Goal: Task Accomplishment & Management: Manage account settings

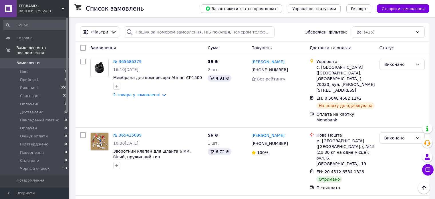
scroll to position [114, 0]
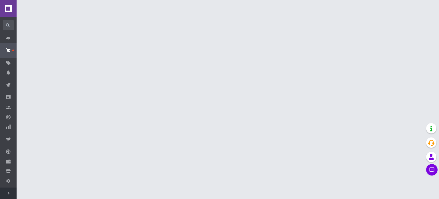
click at [9, 193] on use at bounding box center [9, 193] width 2 height 3
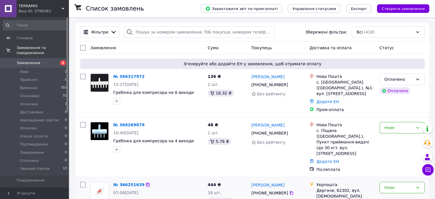
click at [146, 182] on icon at bounding box center [148, 184] width 5 height 5
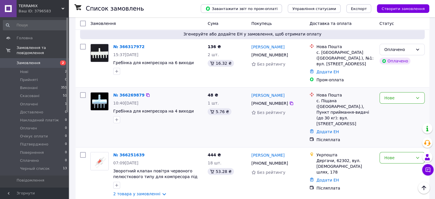
scroll to position [29, 0]
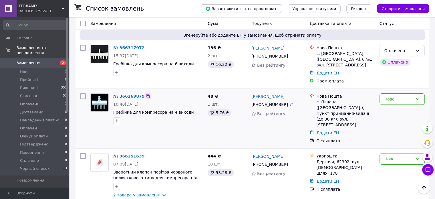
click at [146, 94] on icon at bounding box center [148, 96] width 5 height 5
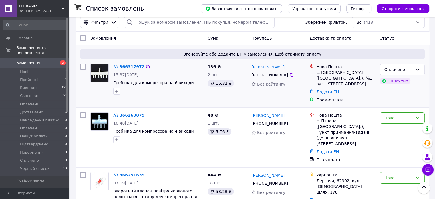
scroll to position [0, 0]
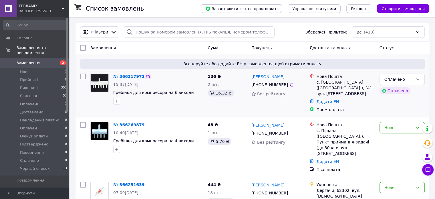
click at [146, 77] on icon at bounding box center [148, 76] width 5 height 5
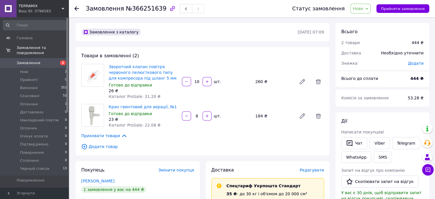
click at [363, 8] on span "Нове" at bounding box center [358, 8] width 10 height 5
click at [368, 19] on li "Прийнято" at bounding box center [373, 20] width 45 height 9
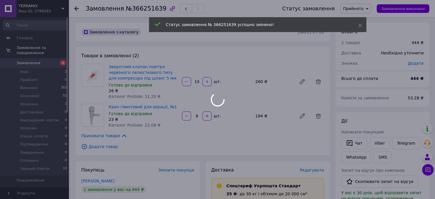
click at [142, 9] on div at bounding box center [217, 99] width 435 height 199
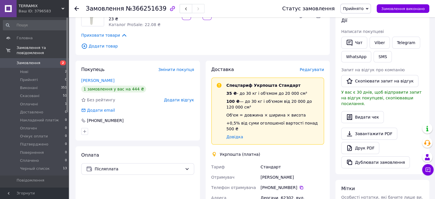
scroll to position [114, 0]
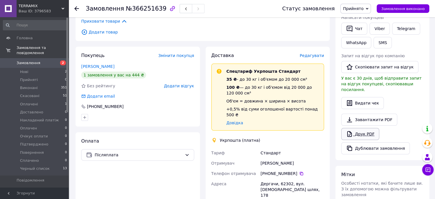
click at [363, 128] on link "Друк PDF" at bounding box center [360, 134] width 38 height 12
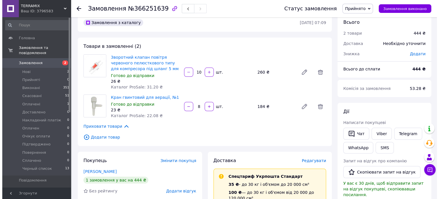
scroll to position [0, 0]
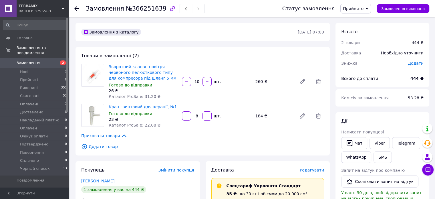
click at [111, 146] on span "Додати товар" at bounding box center [202, 146] width 243 height 6
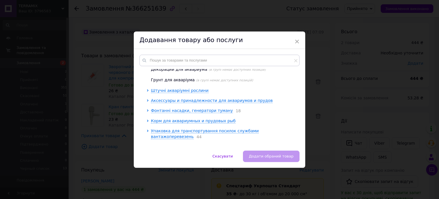
scroll to position [104, 0]
click at [175, 132] on span "Упаковка для транспортування посилок службами вантажоперевезень" at bounding box center [205, 133] width 108 height 10
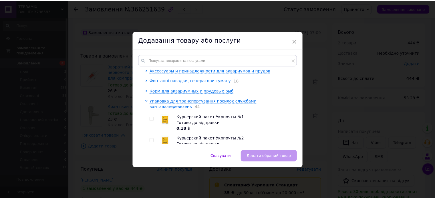
scroll to position [161, 0]
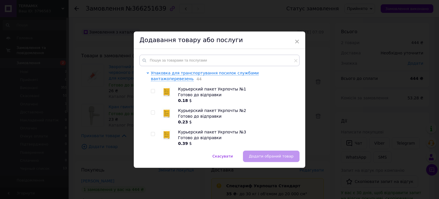
click at [152, 89] on input "checkbox" at bounding box center [153, 91] width 4 height 4
checkbox input "true"
click at [275, 152] on button "Додати обраний товар" at bounding box center [271, 155] width 57 height 11
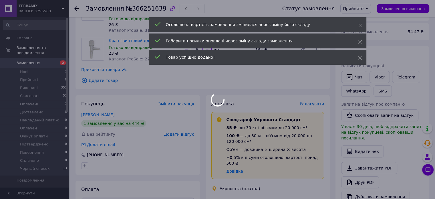
scroll to position [86, 0]
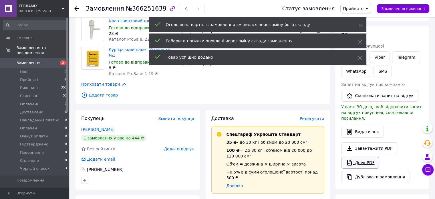
click at [368, 160] on link "Друк PDF" at bounding box center [360, 162] width 38 height 12
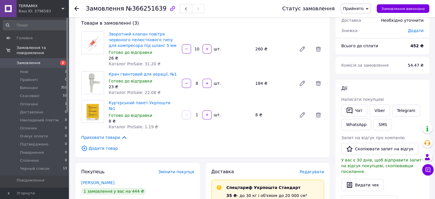
scroll to position [0, 0]
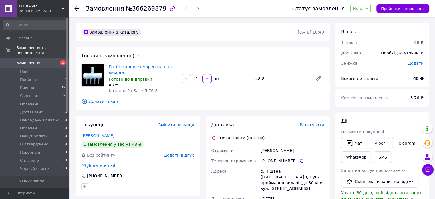
click at [363, 7] on span "Нове" at bounding box center [358, 8] width 10 height 5
click at [368, 19] on li "Прийнято" at bounding box center [373, 20] width 45 height 9
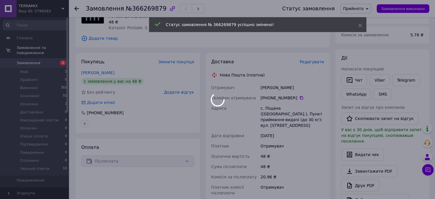
scroll to position [86, 0]
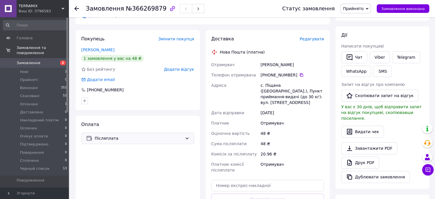
click at [103, 135] on div "Післяплата" at bounding box center [137, 137] width 113 height 11
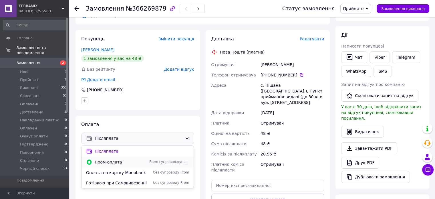
click at [109, 161] on span "Пром-оплата" at bounding box center [121, 162] width 52 height 6
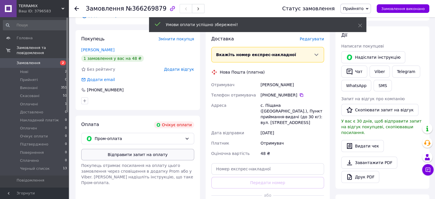
click at [141, 155] on button "Відправити запит на оплату" at bounding box center [137, 154] width 113 height 11
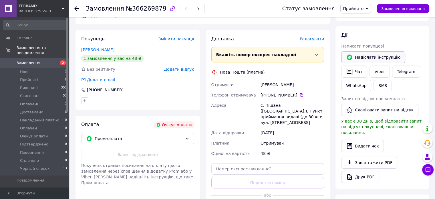
click at [369, 57] on button "Надіслати інструкцію" at bounding box center [373, 57] width 64 height 12
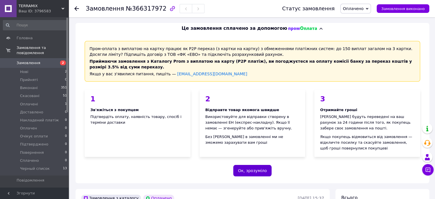
click at [259, 169] on button "Ок, зрозуміло" at bounding box center [252, 170] width 39 height 11
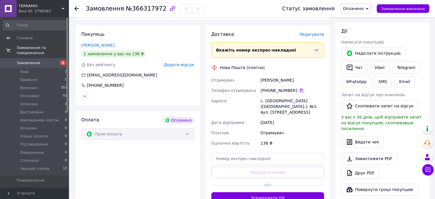
scroll to position [114, 0]
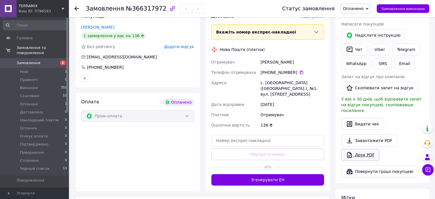
click at [362, 149] on link "Друк PDF" at bounding box center [360, 155] width 38 height 12
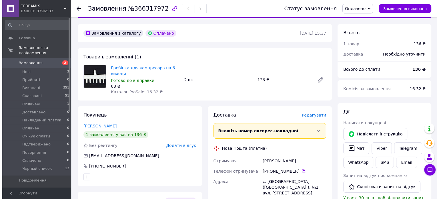
scroll to position [0, 0]
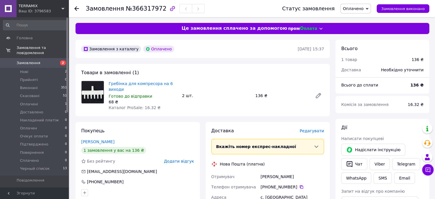
click at [315, 128] on span "Редагувати" at bounding box center [312, 130] width 24 height 5
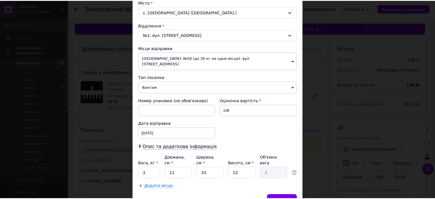
scroll to position [172, 0]
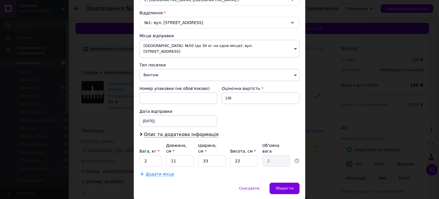
click at [159, 69] on span "Вантаж" at bounding box center [220, 75] width 160 height 12
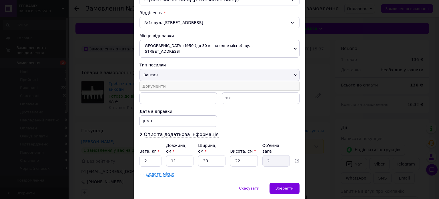
click at [163, 82] on li "Документи" at bounding box center [220, 86] width 160 height 9
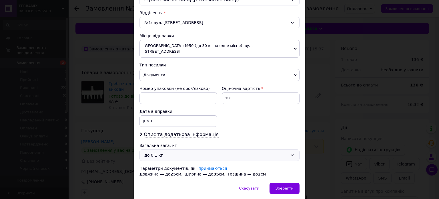
drag, startPoint x: 285, startPoint y: 180, endPoint x: 159, endPoint y: 146, distance: 130.3
click at [159, 146] on div "× Редагування доставки Спосіб доставки Нова Пошта (платна) Платник Отримувач Ві…" at bounding box center [220, 23] width 172 height 351
click at [287, 184] on div "Зберегти" at bounding box center [285, 188] width 30 height 11
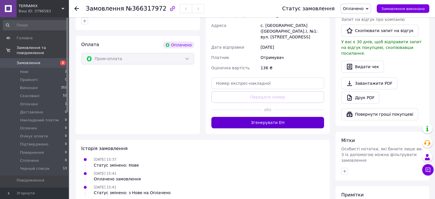
click at [284, 119] on button "Згенерувати ЕН" at bounding box center [267, 122] width 113 height 11
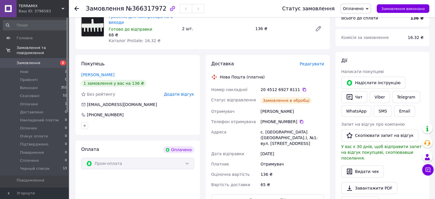
scroll to position [57, 0]
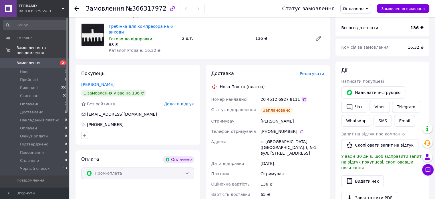
click at [302, 100] on icon at bounding box center [304, 99] width 5 height 5
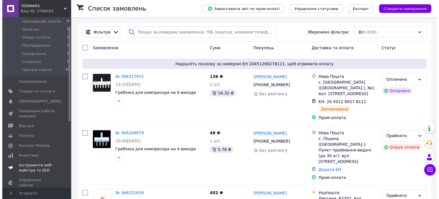
scroll to position [135, 0]
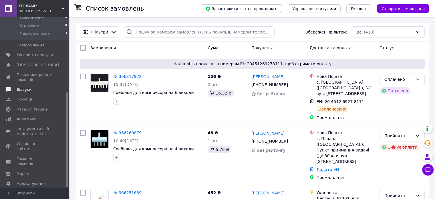
click at [21, 87] on span "Відгуки" at bounding box center [24, 89] width 15 height 5
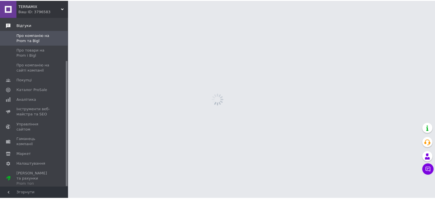
scroll to position [58, 0]
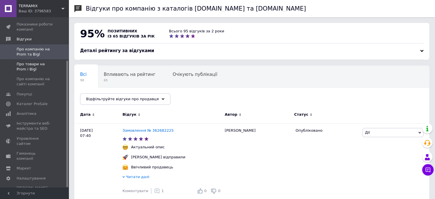
click at [19, 63] on span "Про товари на Prom і Bigl" at bounding box center [35, 67] width 36 height 10
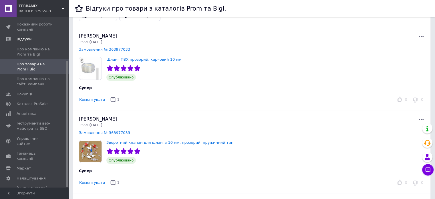
scroll to position [57, 0]
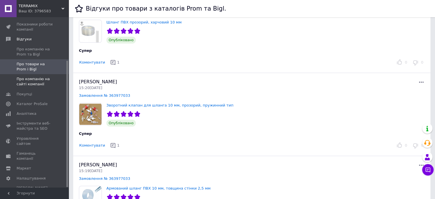
click at [24, 82] on span "Про компанію на сайті компанії" at bounding box center [35, 81] width 36 height 10
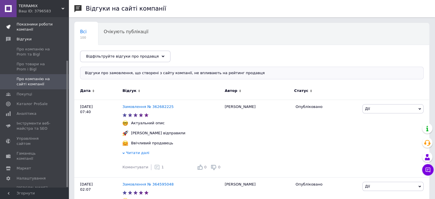
click at [25, 27] on span "Показники роботи компанії" at bounding box center [35, 27] width 36 height 10
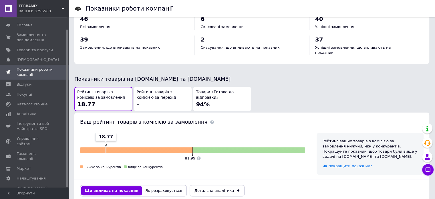
scroll to position [307, 0]
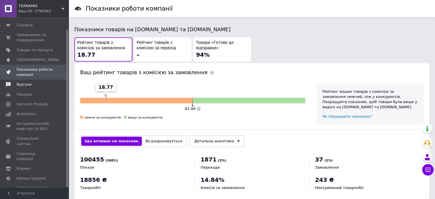
click at [19, 84] on span "Відгуки" at bounding box center [24, 84] width 15 height 5
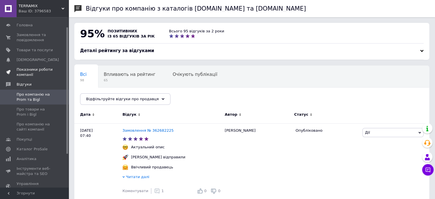
click at [25, 72] on span "Показники роботи компанії" at bounding box center [35, 72] width 36 height 10
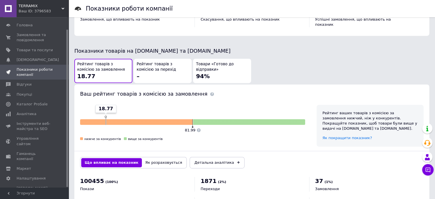
scroll to position [307, 0]
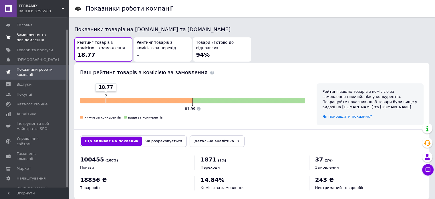
click at [30, 35] on span "Замовлення та повідомлення" at bounding box center [35, 37] width 36 height 10
